Goal: Check status

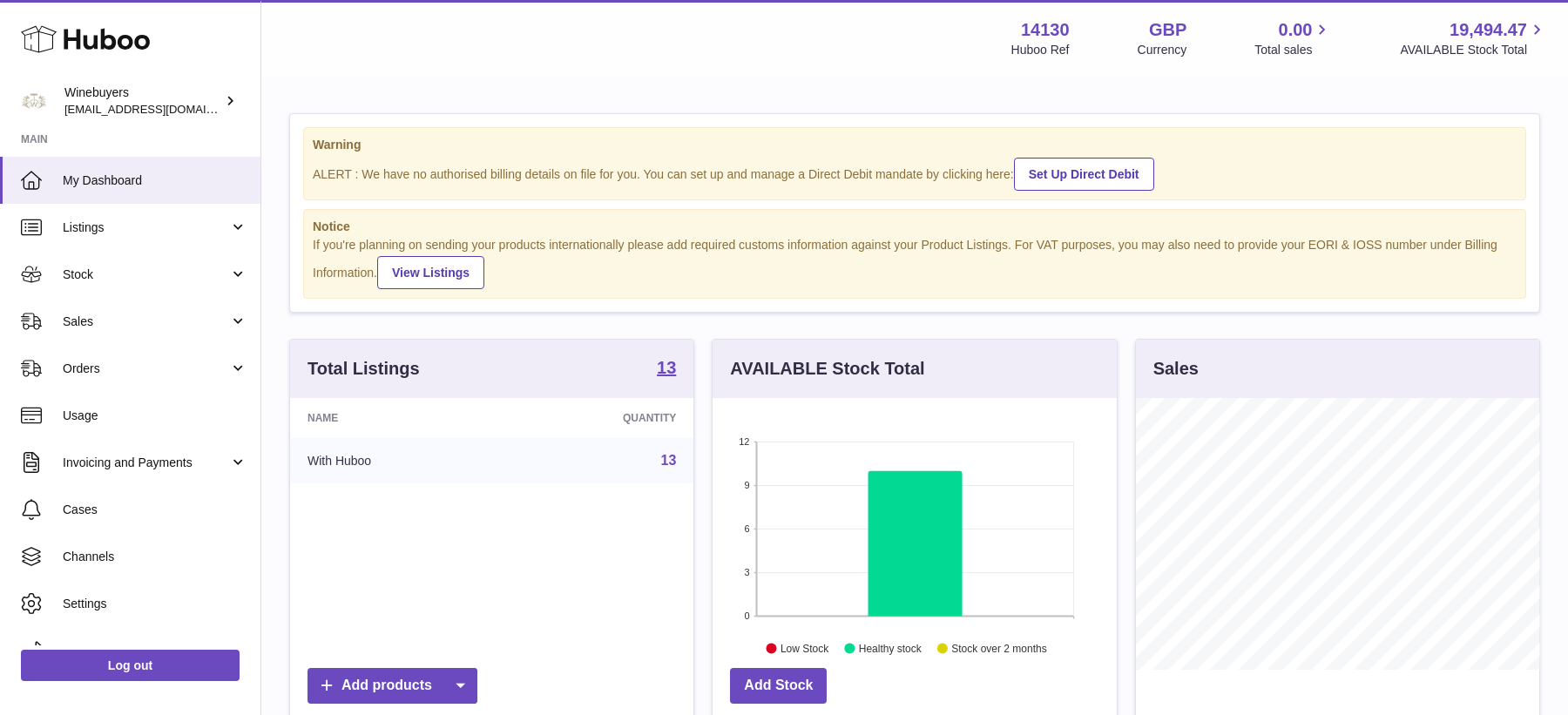
scroll to position [271, 403]
click at [120, 274] on span "Stock" at bounding box center [145, 274] width 166 height 17
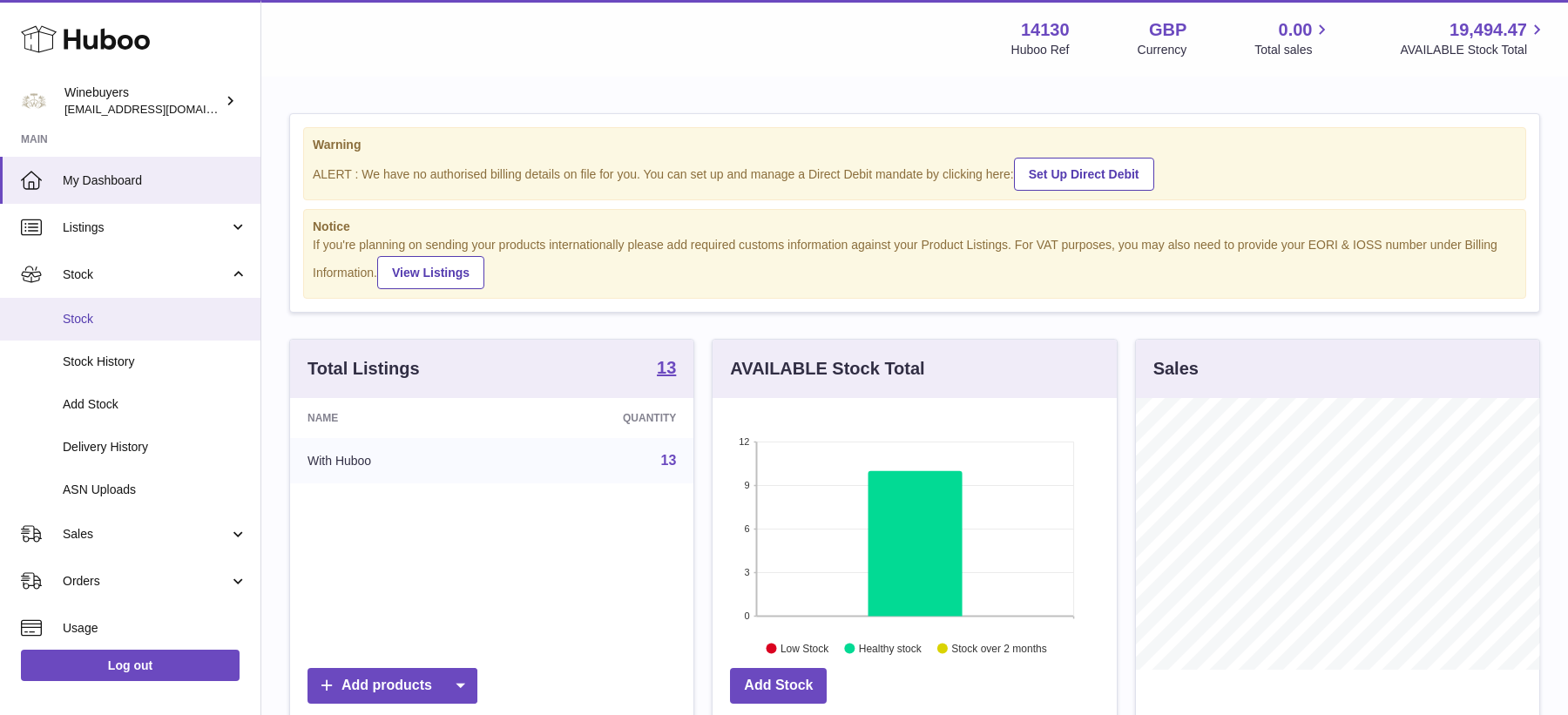
click at [117, 321] on span "Stock" at bounding box center [155, 319] width 184 height 17
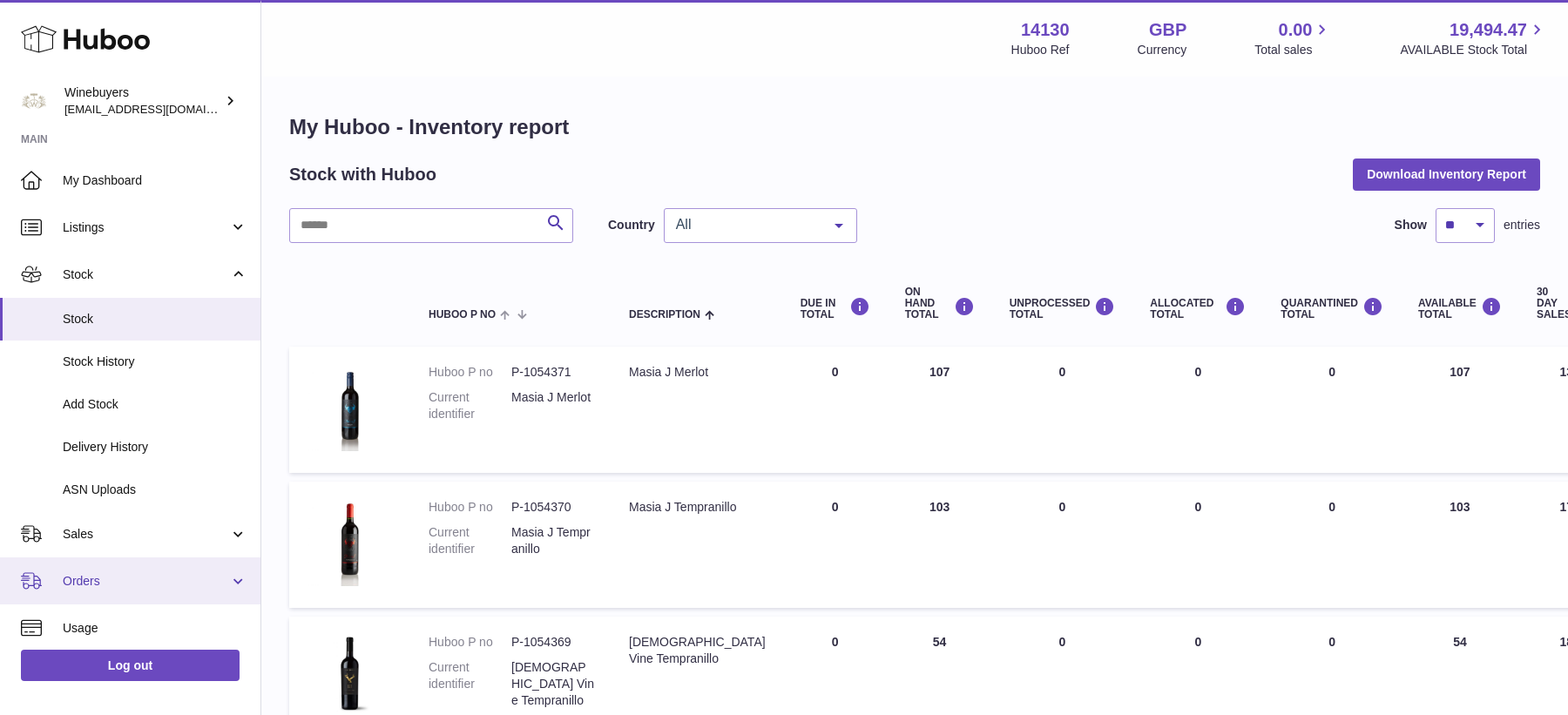
click at [112, 587] on span "Orders" at bounding box center [145, 581] width 166 height 17
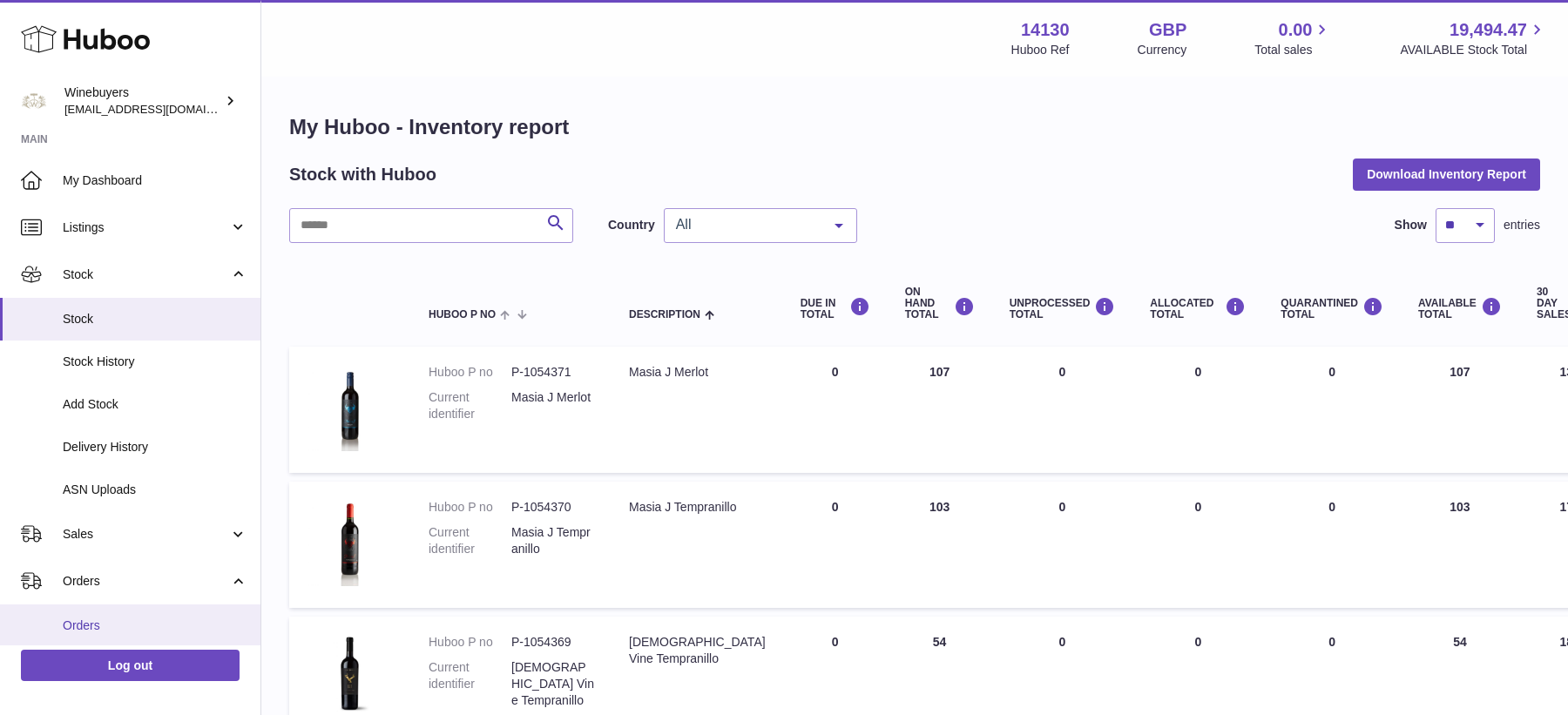
click at [112, 615] on link "Orders" at bounding box center [130, 625] width 261 height 43
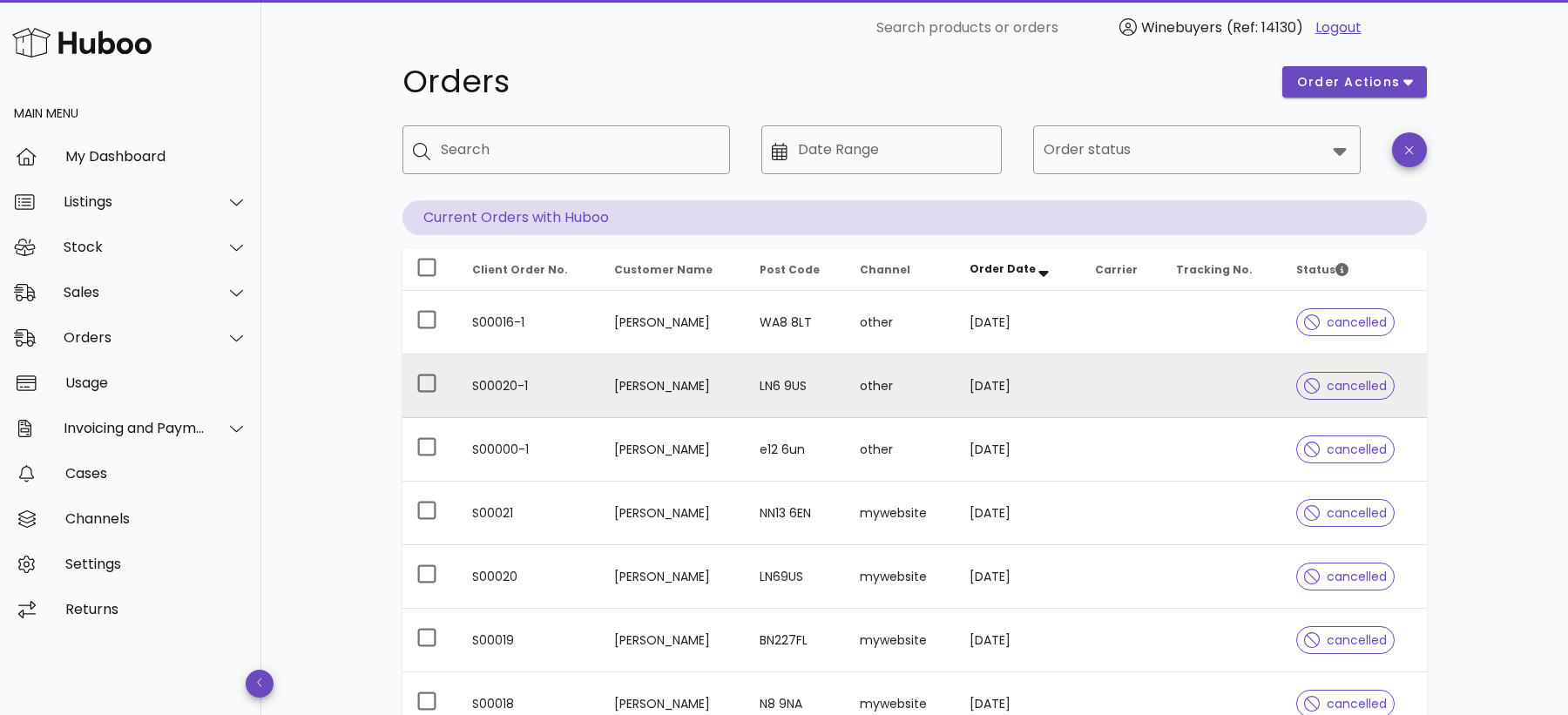
scroll to position [427, 0]
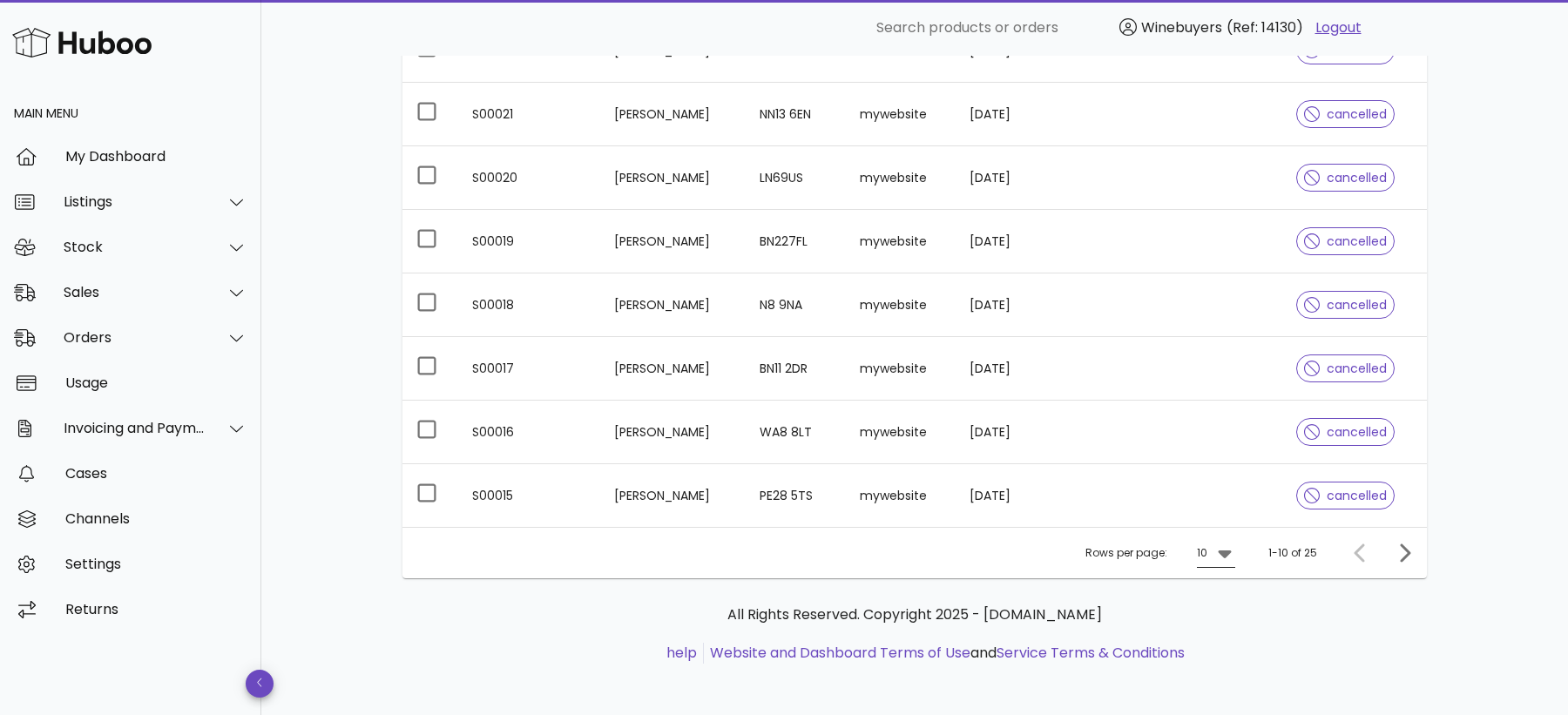
click at [1218, 555] on icon at bounding box center [1225, 553] width 21 height 21
click at [1220, 646] on div "50" at bounding box center [1222, 646] width 18 height 17
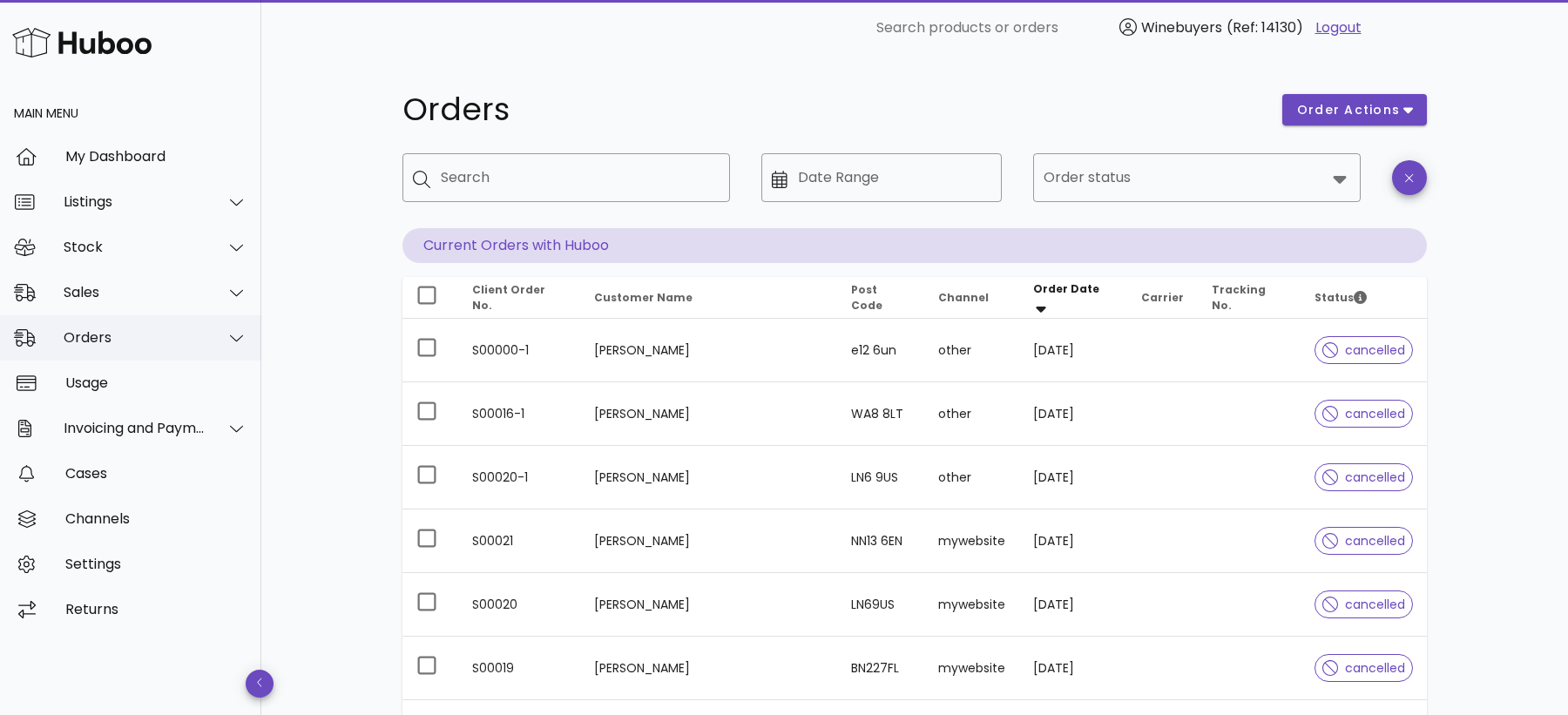
click at [144, 337] on div "Orders" at bounding box center [134, 337] width 142 height 17
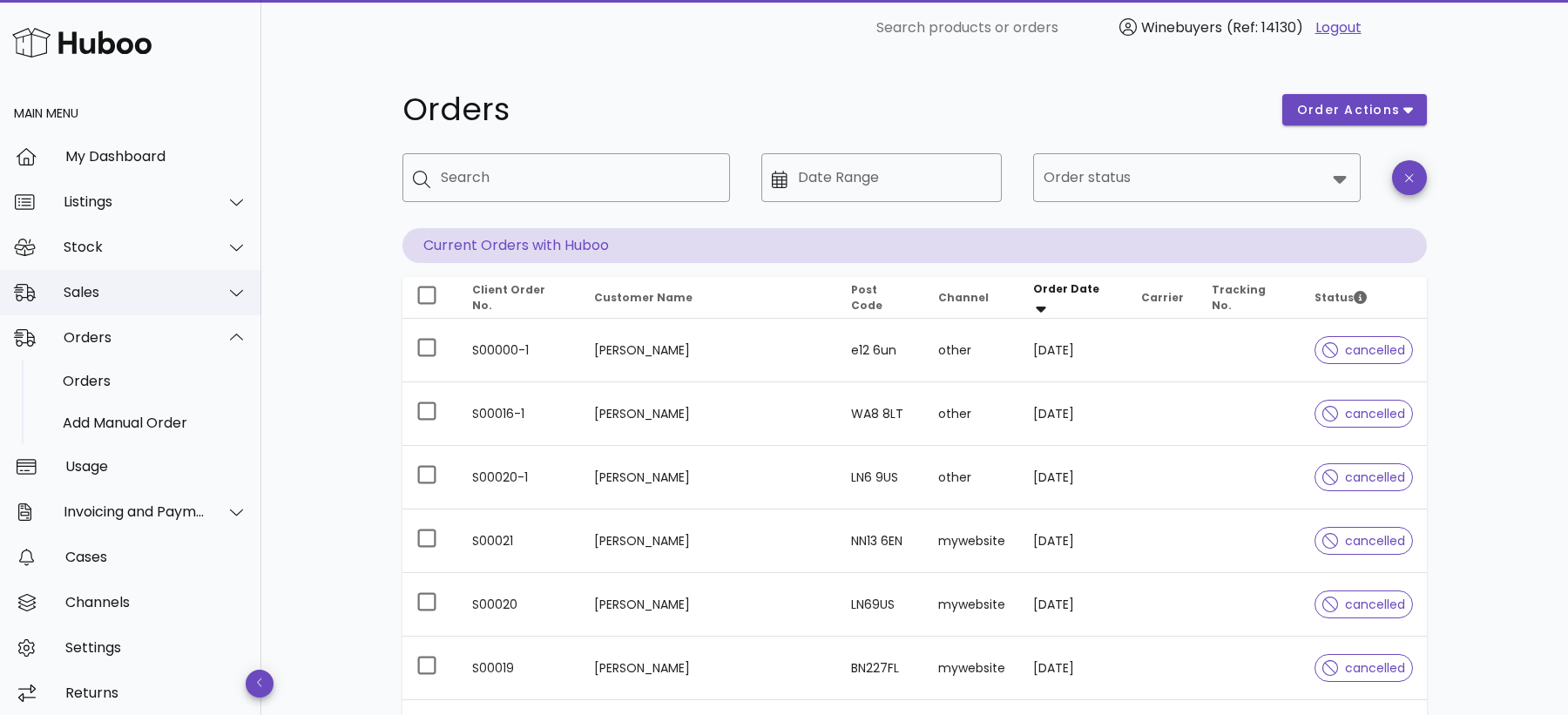
click at [148, 285] on div "Sales" at bounding box center [134, 292] width 142 height 17
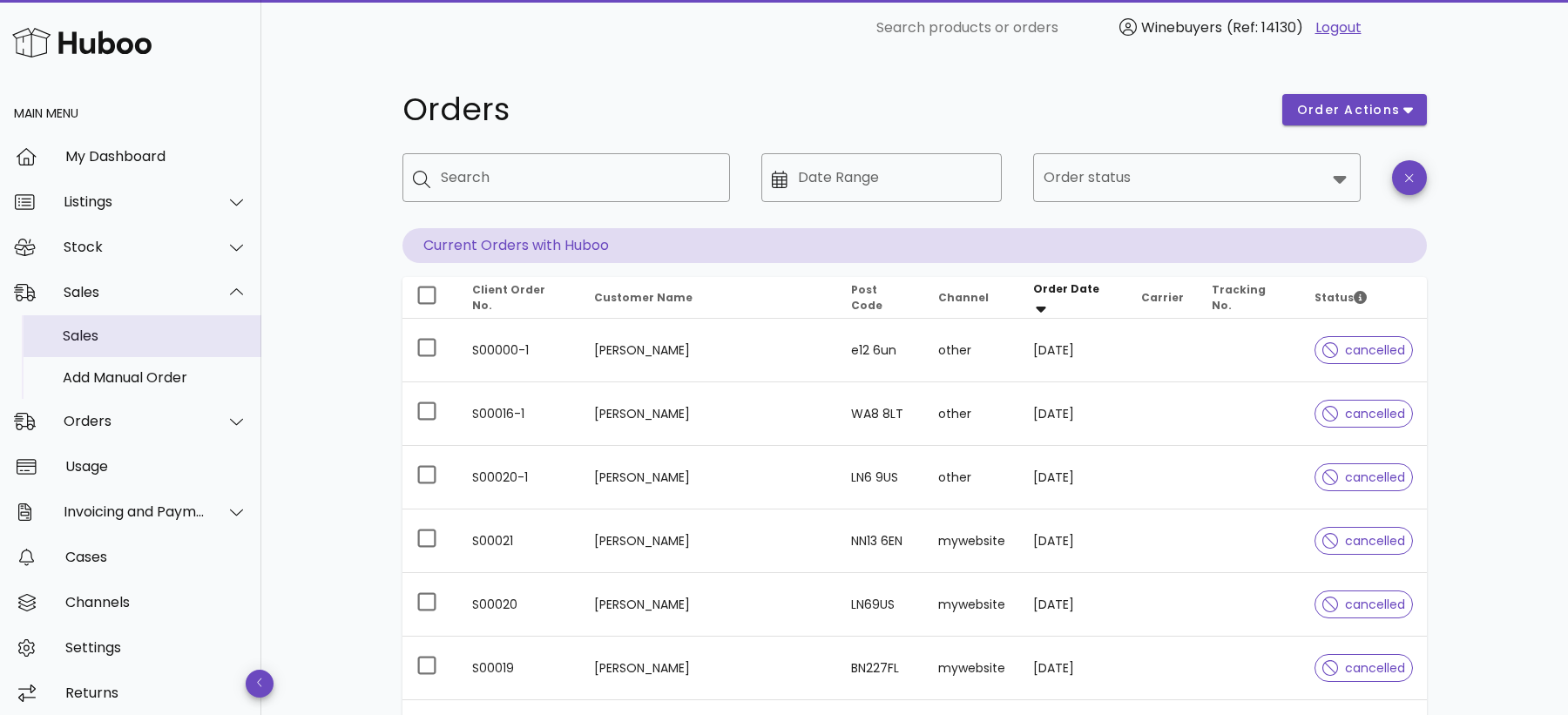
click at [134, 331] on div "Sales" at bounding box center [155, 336] width 184 height 17
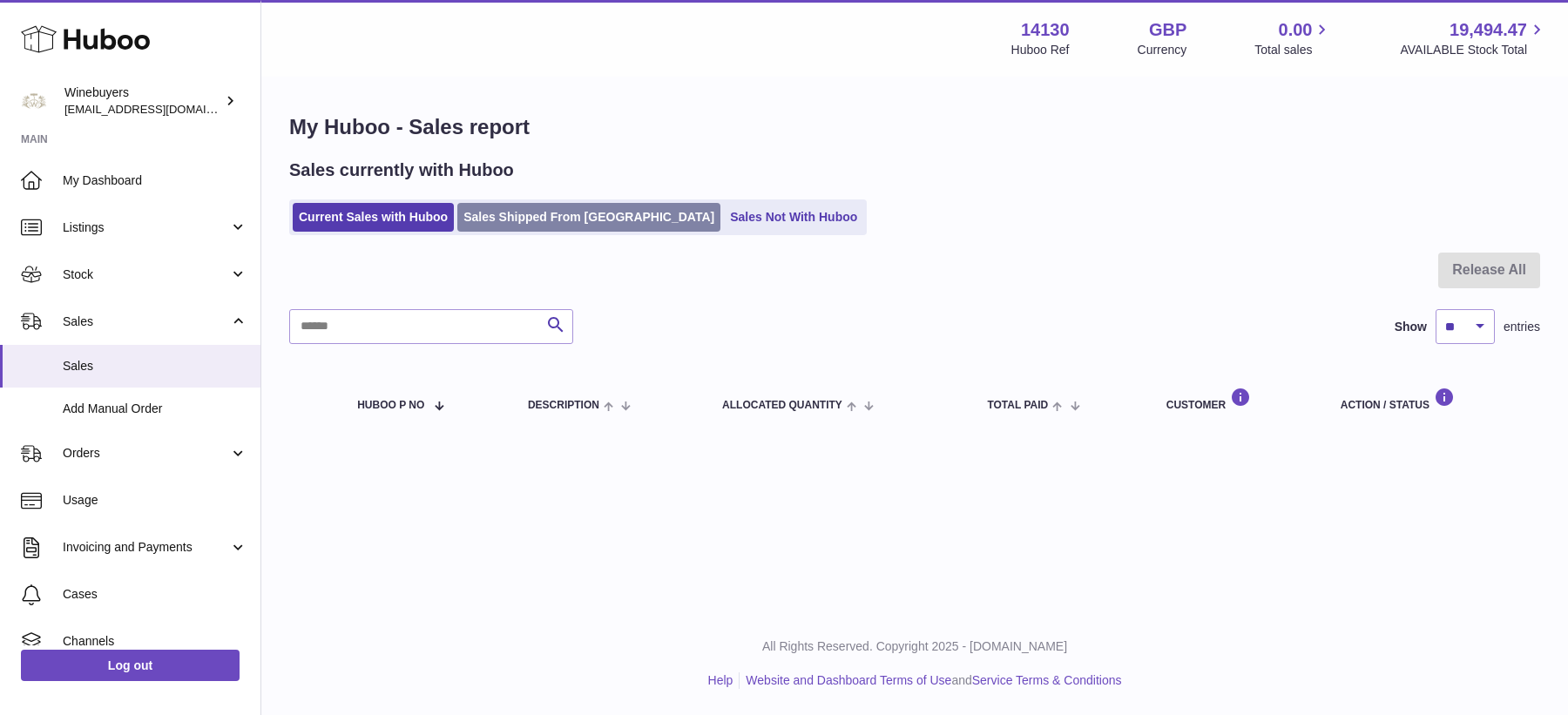
click at [560, 220] on link "Sales Shipped From [GEOGRAPHIC_DATA]" at bounding box center [589, 217] width 264 height 29
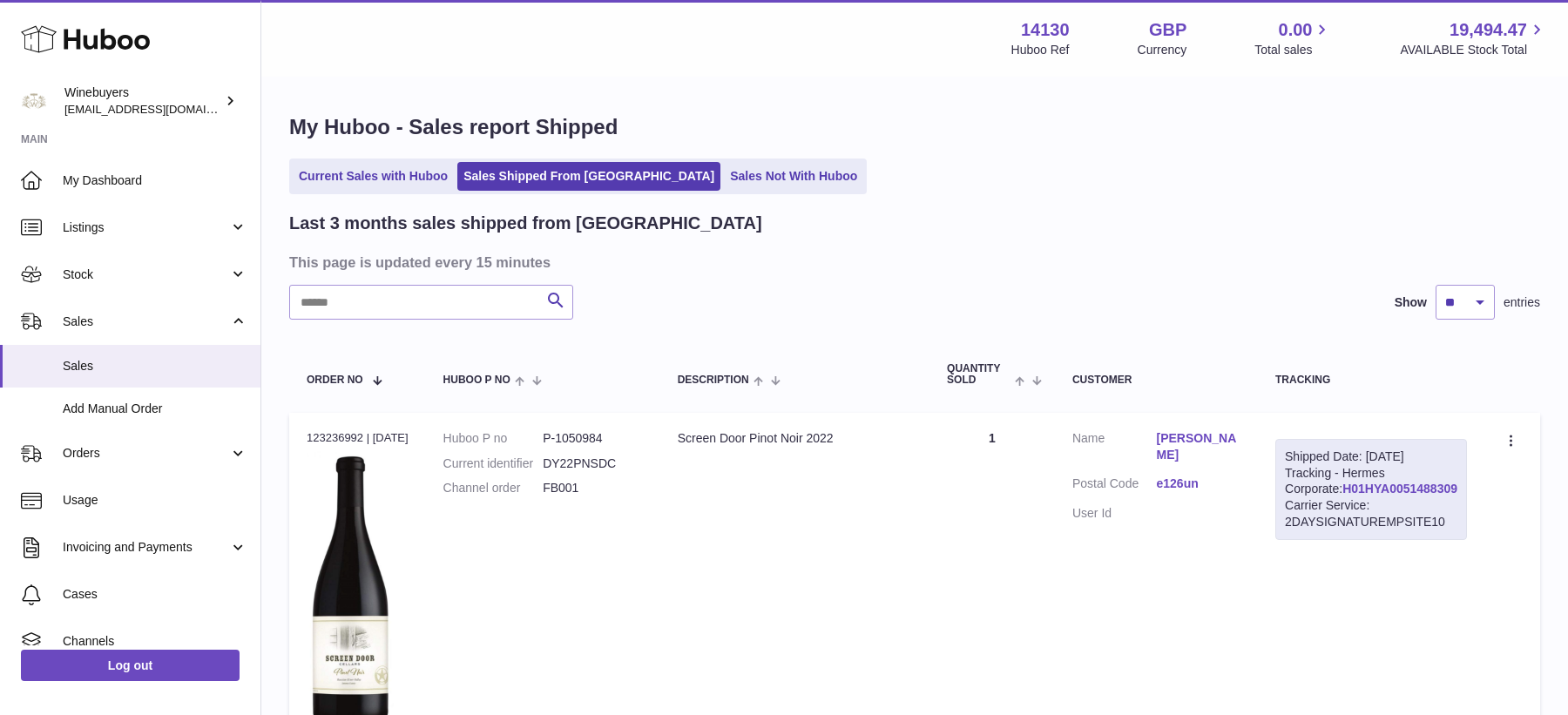
click at [1405, 495] on link "H01HYA0051488309" at bounding box center [1399, 488] width 115 height 14
drag, startPoint x: 1420, startPoint y: 502, endPoint x: 1297, endPoint y: 503, distance: 123.0
click at [1297, 503] on div "Shipped Date: [DATE] Tracking - Hermes Corporate: H01HYA0051488309 Carrier Serv…" at bounding box center [1371, 489] width 191 height 101
copy link "H01HYA0051488309"
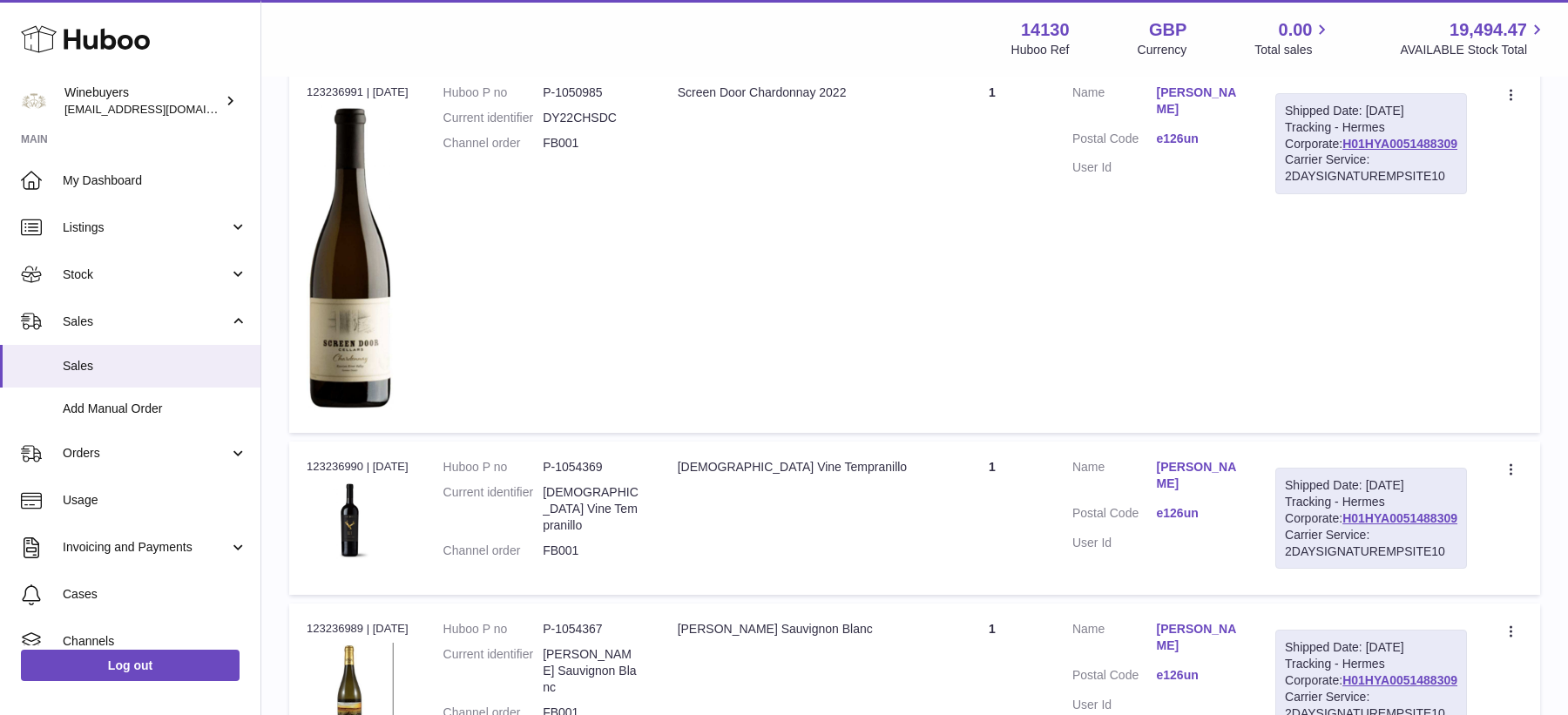
scroll to position [728, 0]
